Goal: Navigation & Orientation: Find specific page/section

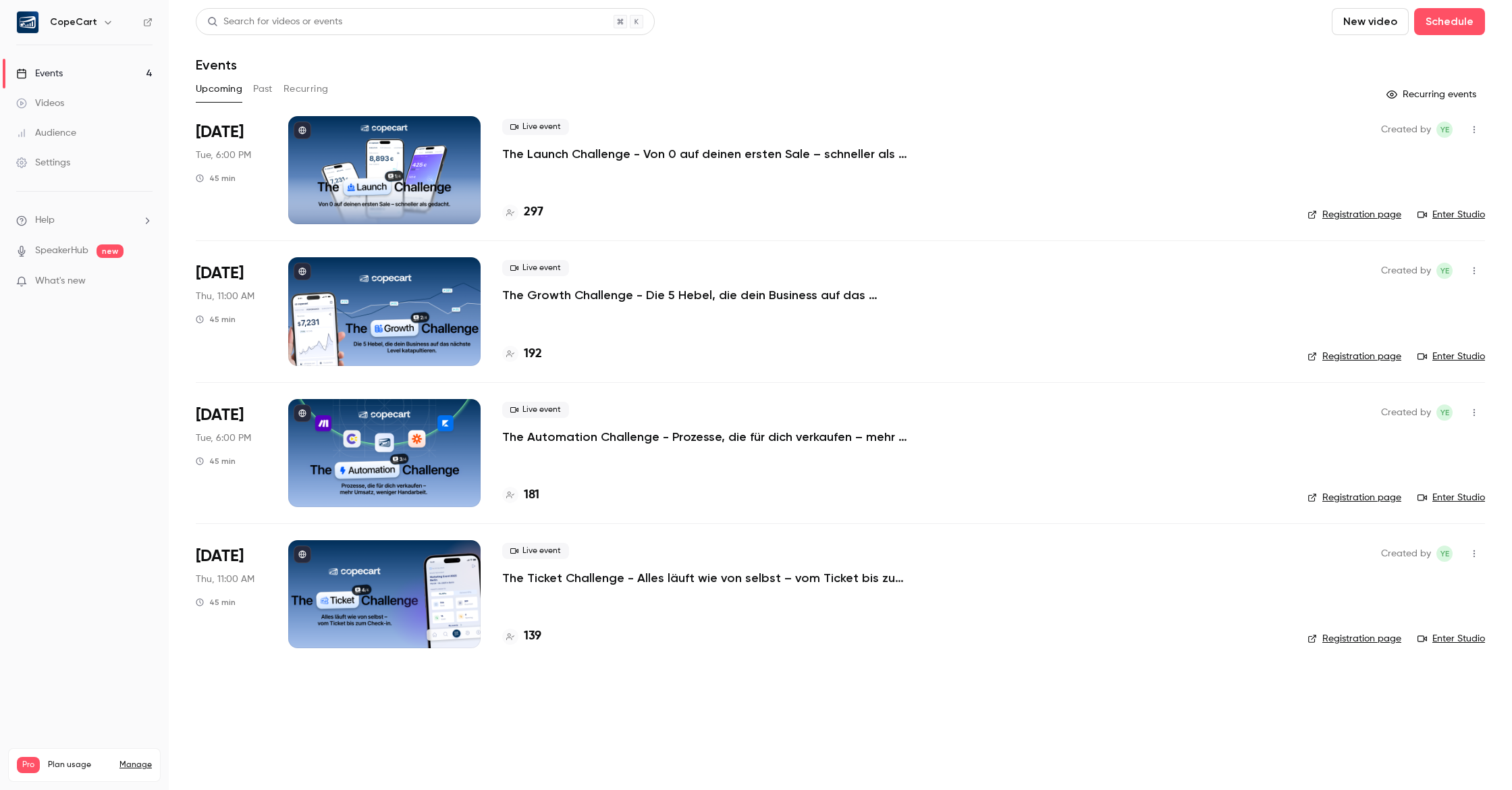
click at [58, 133] on div "Audience" at bounding box center [46, 132] width 60 height 14
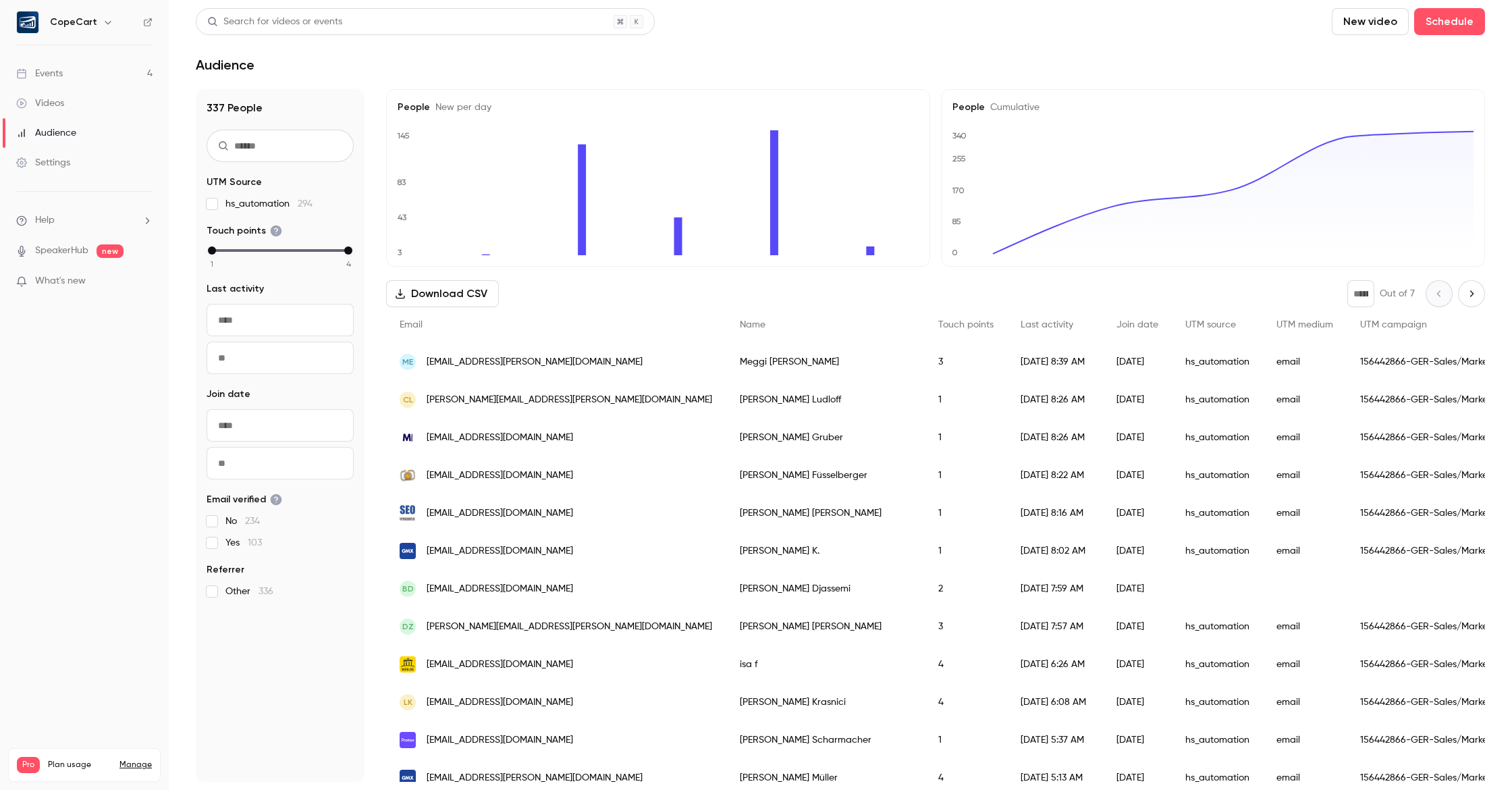
click at [84, 80] on link "Events 4" at bounding box center [84, 74] width 169 height 30
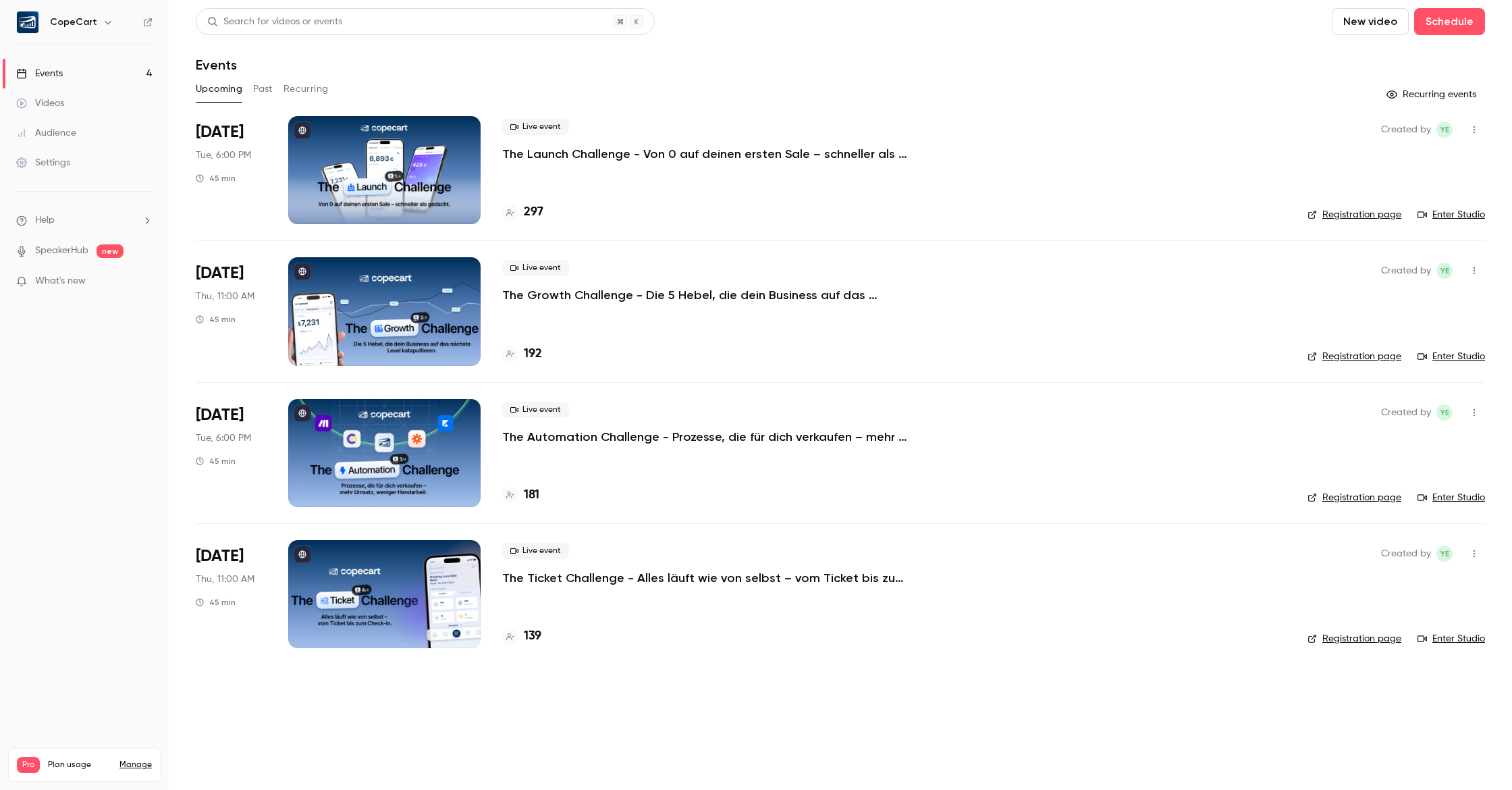
click at [100, 134] on link "Audience" at bounding box center [84, 132] width 169 height 30
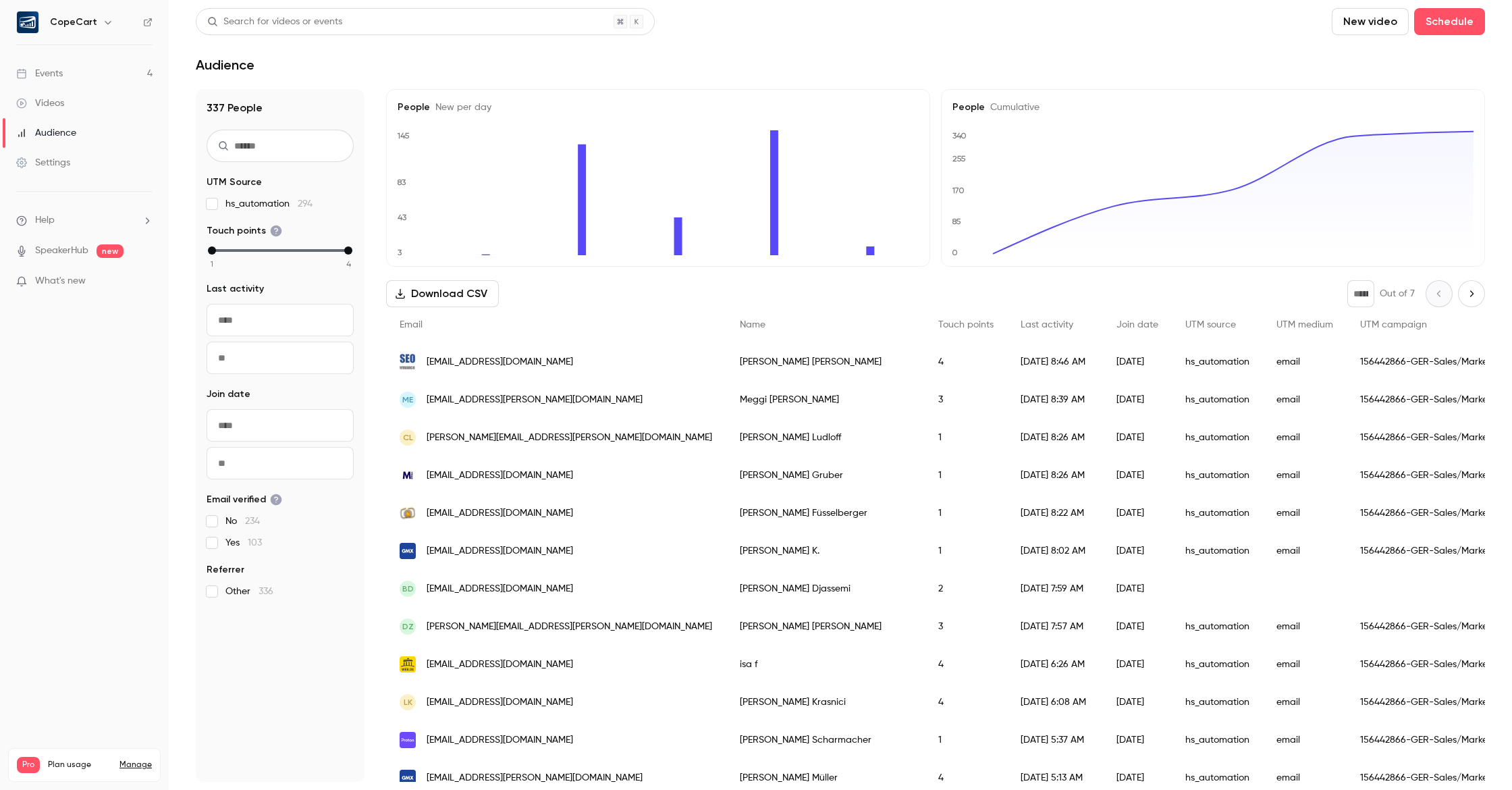
click at [91, 74] on link "Events 4" at bounding box center [84, 74] width 169 height 30
